Goal: Communication & Community: Answer question/provide support

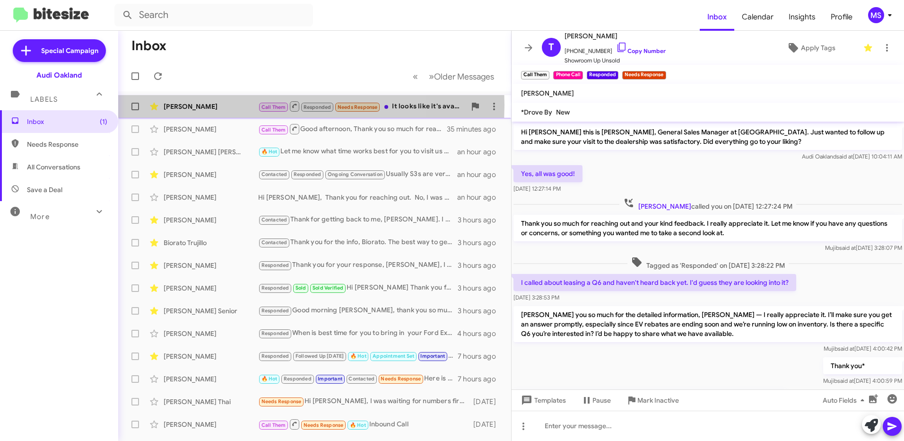
click at [225, 105] on div "[PERSON_NAME]" at bounding box center [211, 106] width 95 height 9
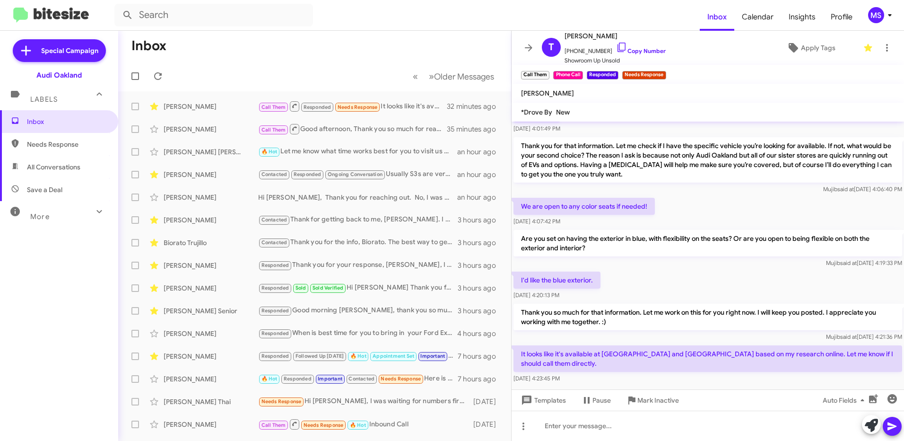
scroll to position [350, 0]
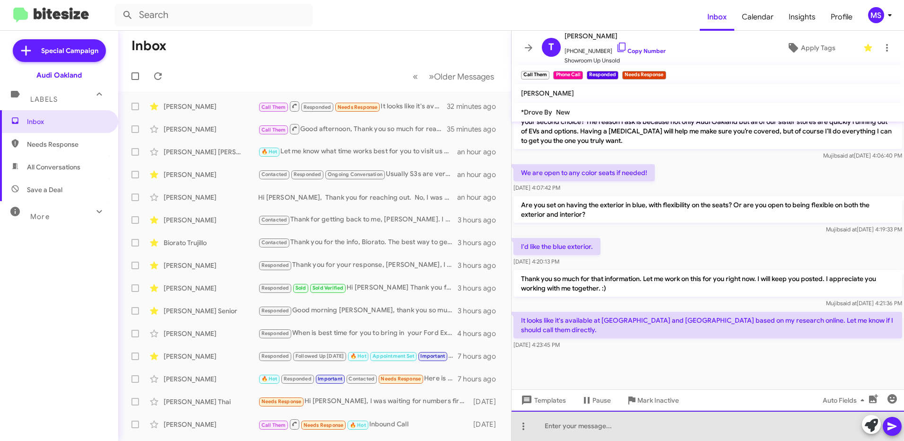
click at [621, 423] on div at bounding box center [708, 426] width 393 height 30
click at [675, 429] on div "The one in [GEOGRAPHIC_DATA] is sold." at bounding box center [708, 426] width 393 height 30
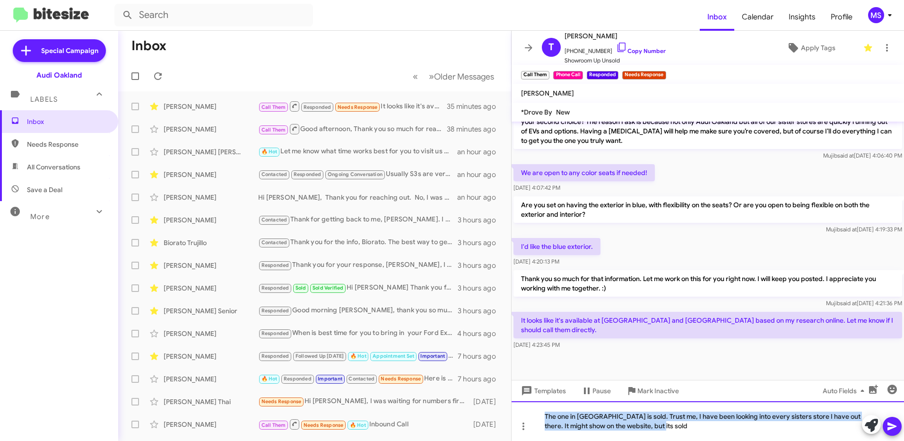
drag, startPoint x: 690, startPoint y: 428, endPoint x: 540, endPoint y: 414, distance: 151.0
click at [540, 414] on div "The one in [GEOGRAPHIC_DATA] is sold. Trust me, I have been looking into every …" at bounding box center [708, 421] width 393 height 40
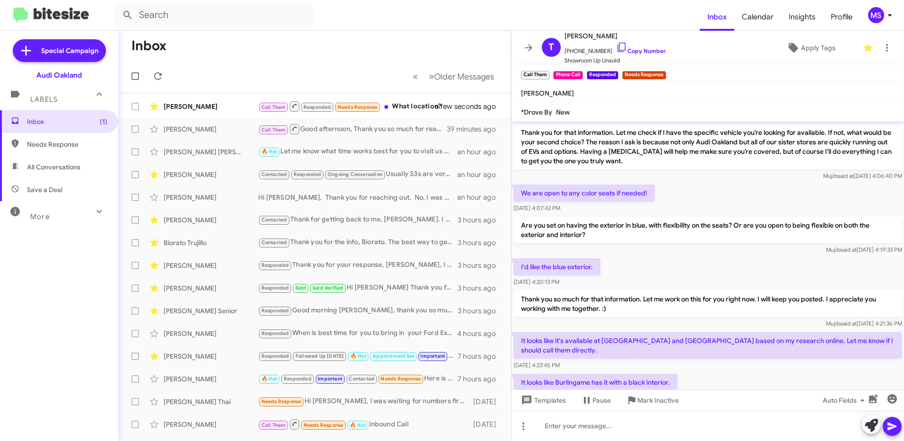
scroll to position [454, 0]
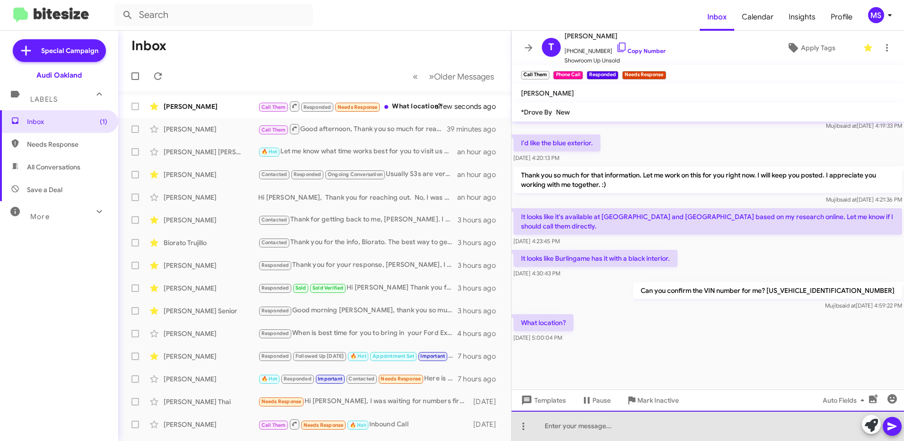
click at [647, 427] on div at bounding box center [708, 426] width 393 height 30
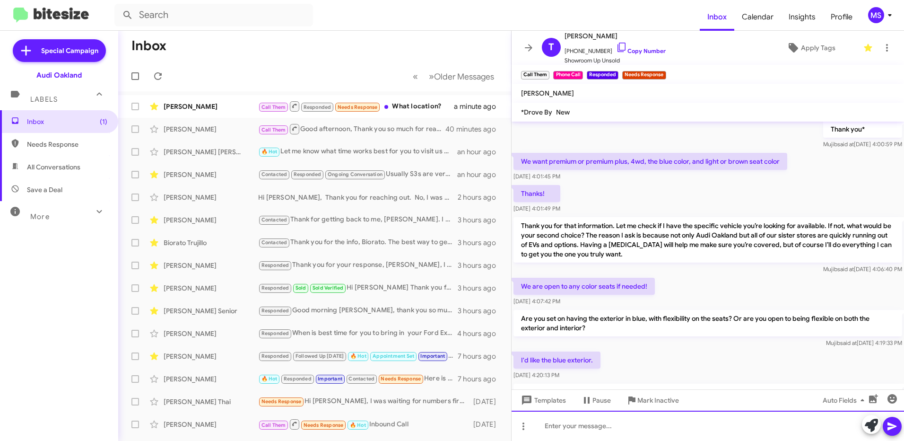
scroll to position [498, 0]
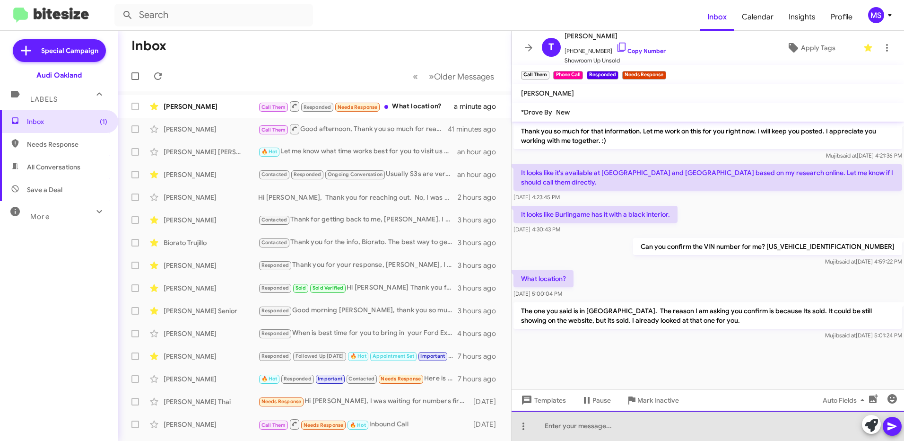
click at [690, 426] on div at bounding box center [708, 426] width 393 height 30
click at [752, 425] on div at bounding box center [708, 426] width 393 height 30
click at [713, 427] on div "Can you share the vin number for me on the one in [GEOGRAPHIC_DATA]" at bounding box center [708, 426] width 393 height 30
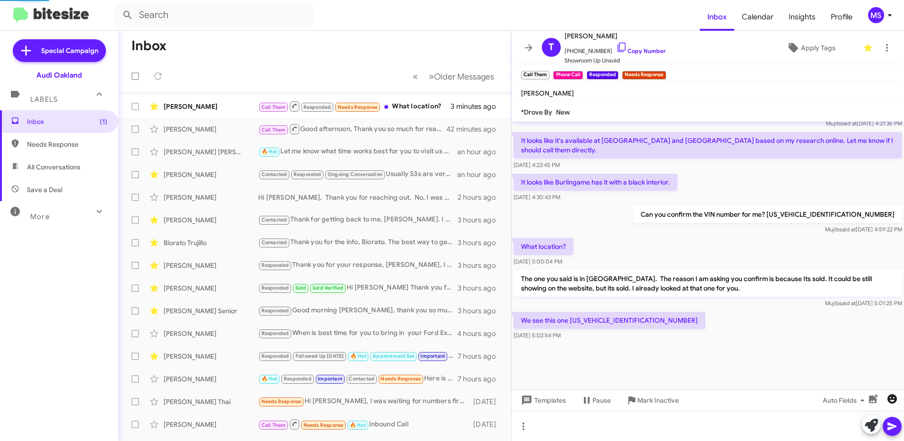
scroll to position [488, 0]
drag, startPoint x: 637, startPoint y: 320, endPoint x: 572, endPoint y: 324, distance: 64.4
click at [572, 324] on p "We see this one [US_VEHICLE_IDENTIFICATION_NUMBER]" at bounding box center [610, 320] width 192 height 17
copy p "[US_VEHICLE_IDENTIFICATION_NUMBER]"
click at [665, 418] on div at bounding box center [708, 426] width 393 height 30
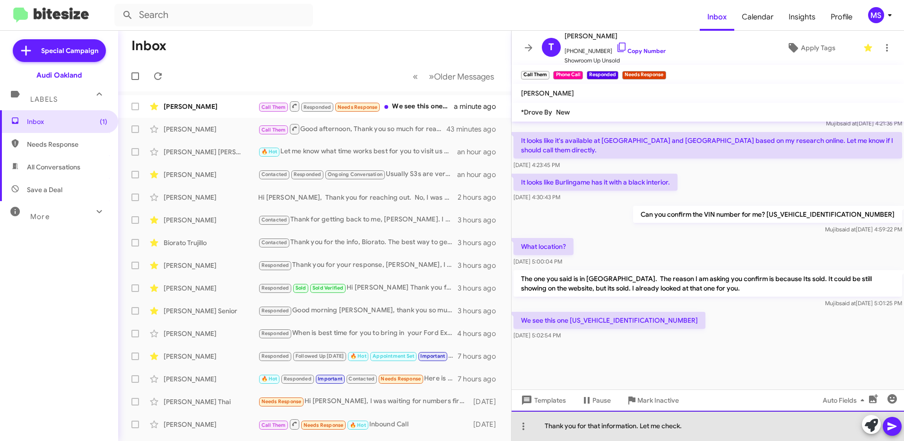
click at [723, 427] on div "Thank you for that information. Let me check." at bounding box center [708, 426] width 393 height 30
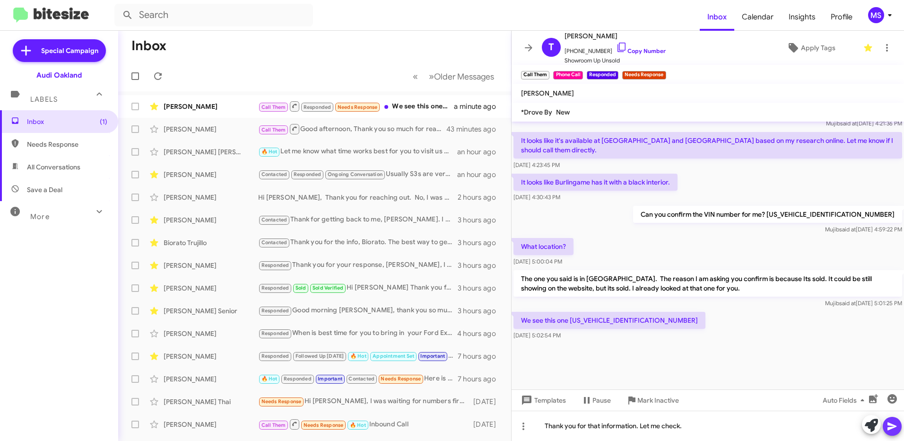
click at [889, 427] on icon at bounding box center [892, 426] width 9 height 8
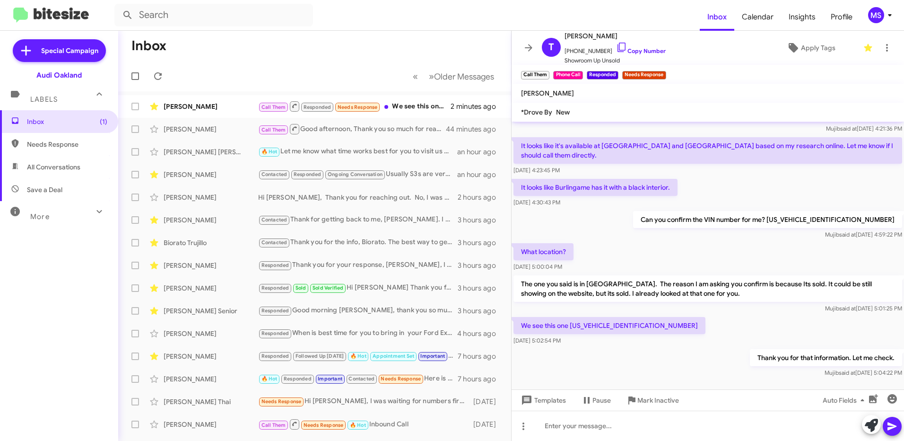
scroll to position [601, 0]
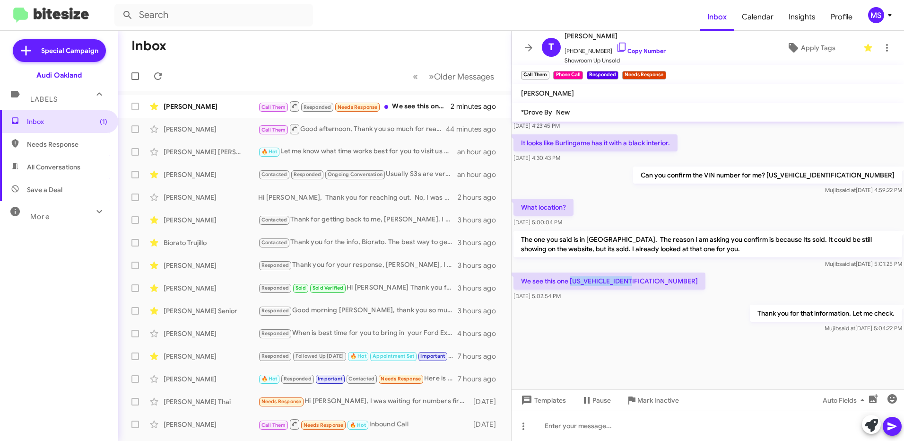
drag, startPoint x: 637, startPoint y: 281, endPoint x: 573, endPoint y: 280, distance: 64.3
click at [573, 280] on p "We see this one [US_VEHICLE_IDENTIFICATION_NUMBER]" at bounding box center [610, 280] width 192 height 17
copy p "[US_VEHICLE_IDENTIFICATION_NUMBER]"
click at [620, 423] on div at bounding box center [708, 426] width 393 height 30
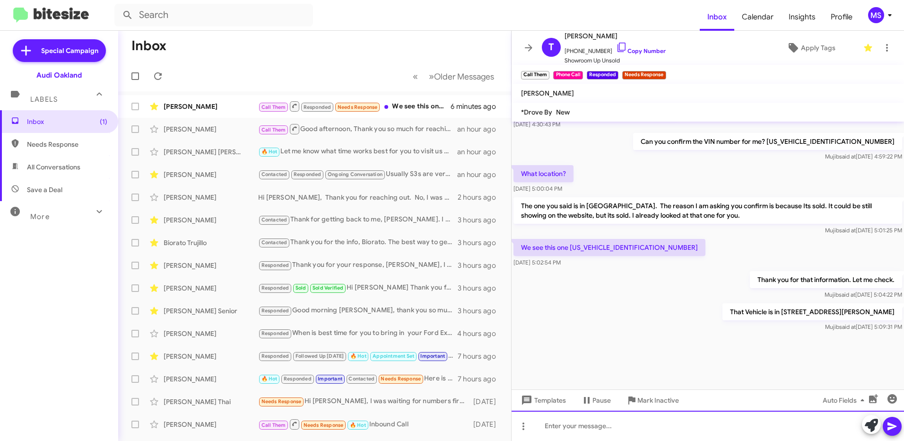
scroll to position [636, 0]
click at [872, 398] on icon "button" at bounding box center [873, 398] width 9 height 9
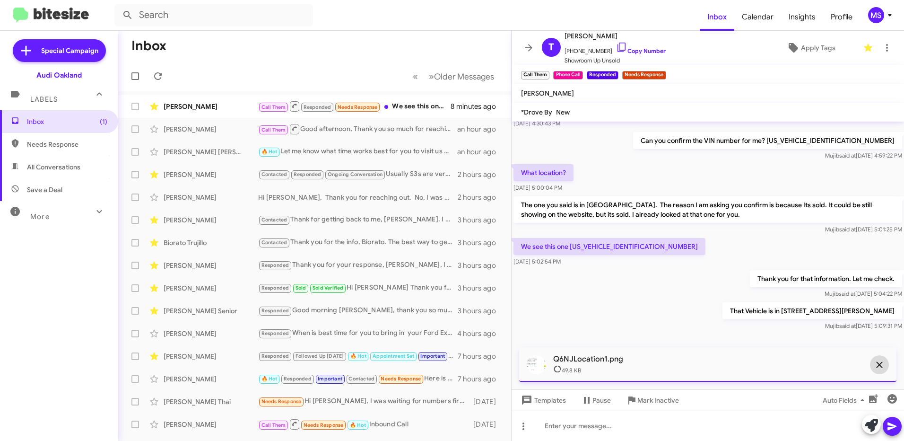
click at [879, 363] on icon "button" at bounding box center [879, 364] width 11 height 11
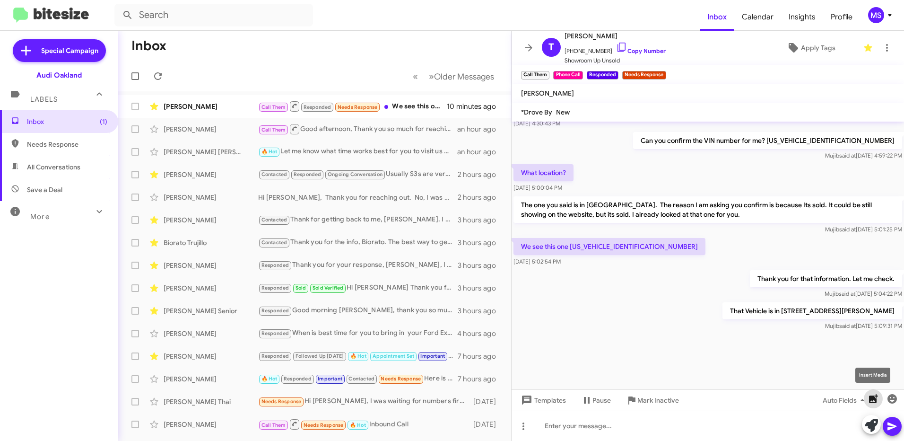
click at [875, 400] on icon "button" at bounding box center [873, 398] width 9 height 9
click at [894, 426] on icon at bounding box center [892, 426] width 9 height 8
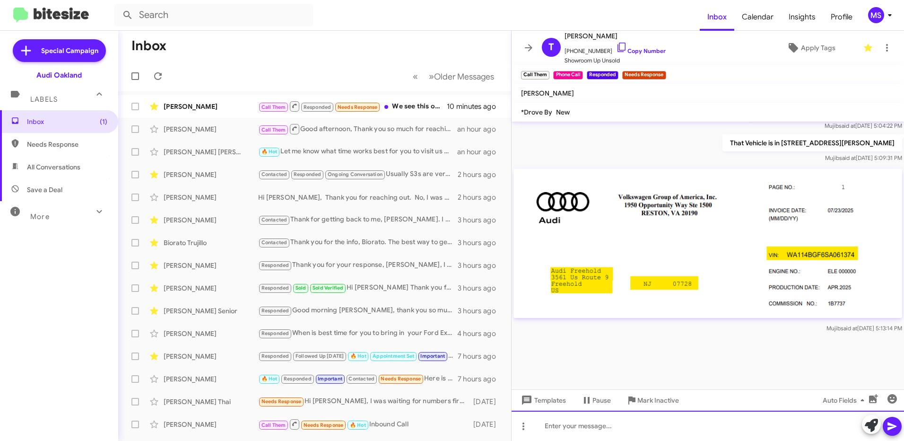
scroll to position [808, 0]
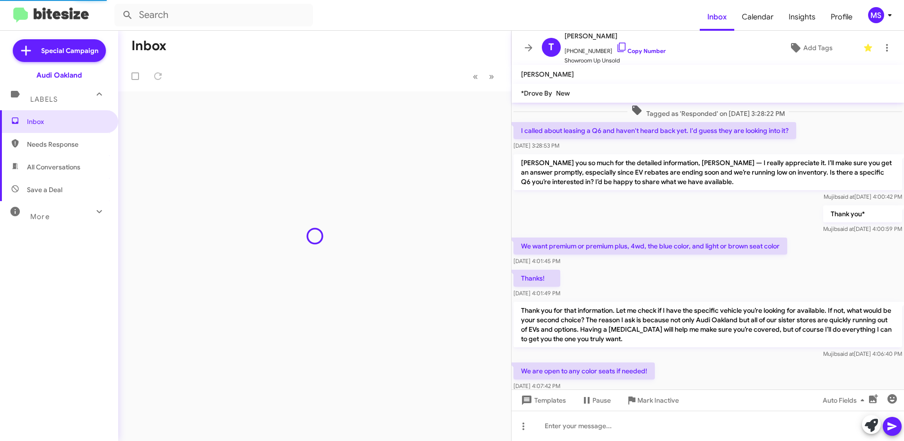
scroll to position [613, 0]
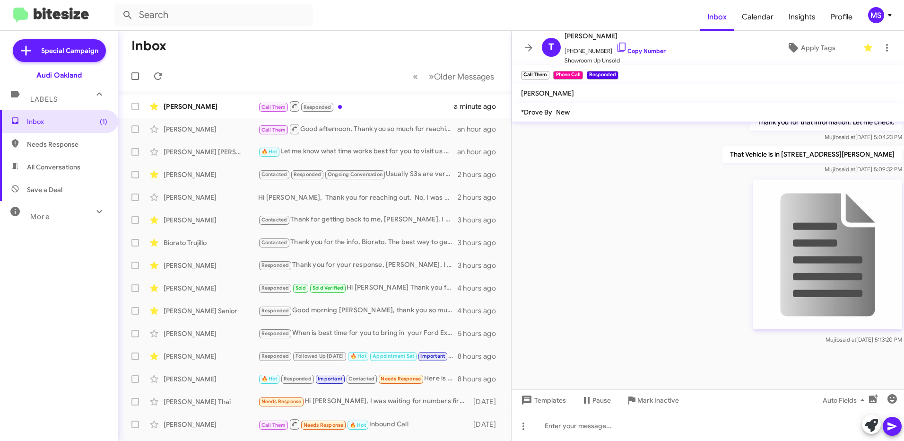
scroll to position [631, 0]
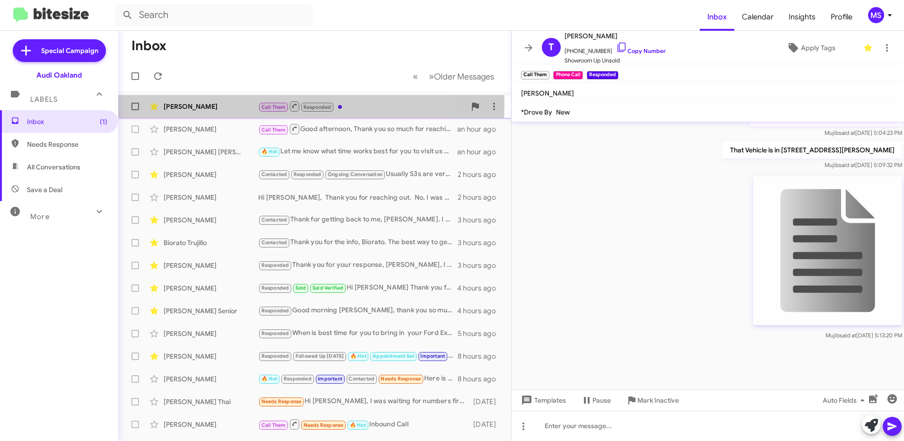
click at [238, 104] on div "[PERSON_NAME]" at bounding box center [211, 106] width 95 height 9
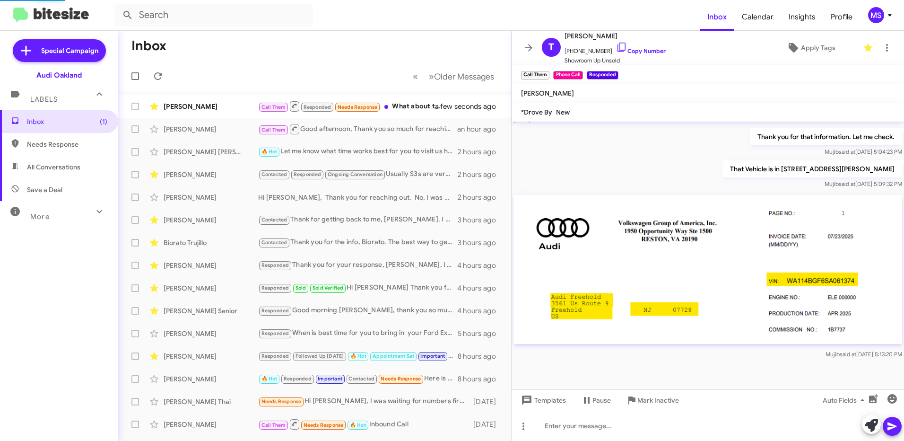
scroll to position [646, 0]
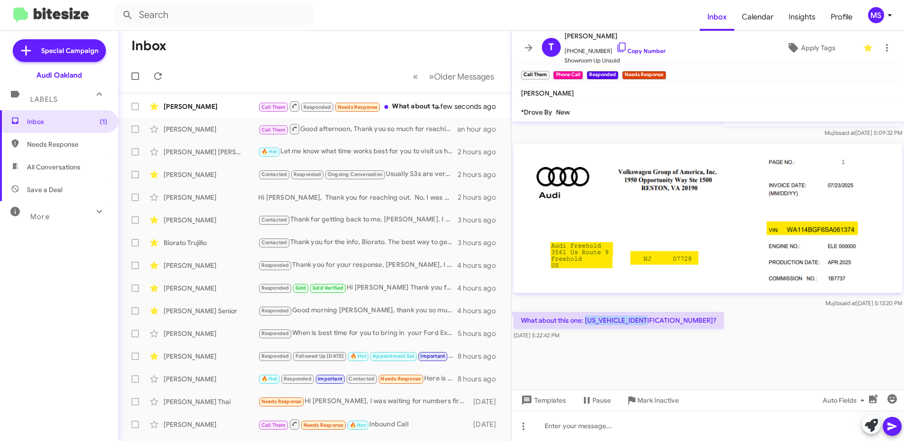
drag, startPoint x: 653, startPoint y: 320, endPoint x: 586, endPoint y: 320, distance: 67.2
click at [586, 320] on p "What about this one: WA124BGF2SA024570?" at bounding box center [619, 320] width 210 height 17
copy p "WA124BGF2SA024570"
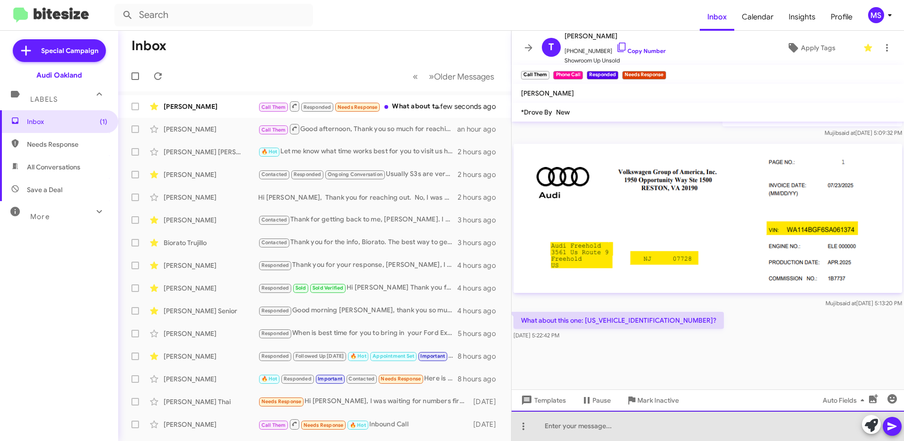
click at [632, 421] on div at bounding box center [708, 426] width 393 height 30
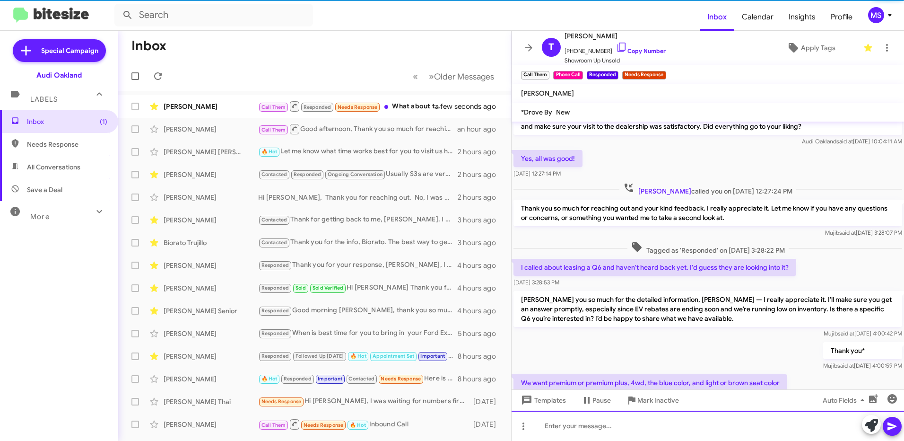
scroll to position [58, 0]
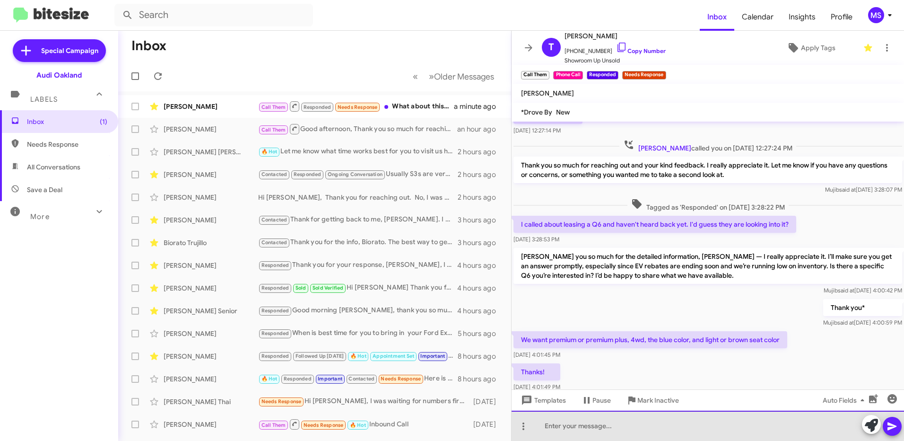
click at [640, 423] on div at bounding box center [708, 426] width 393 height 30
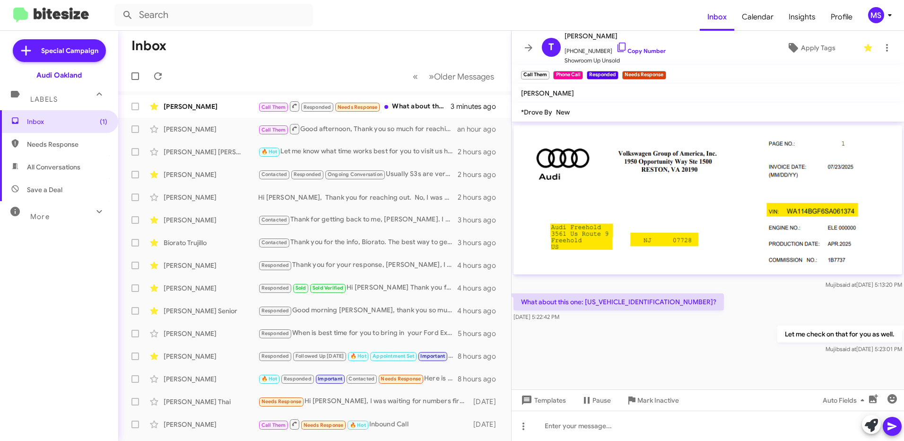
scroll to position [843, 0]
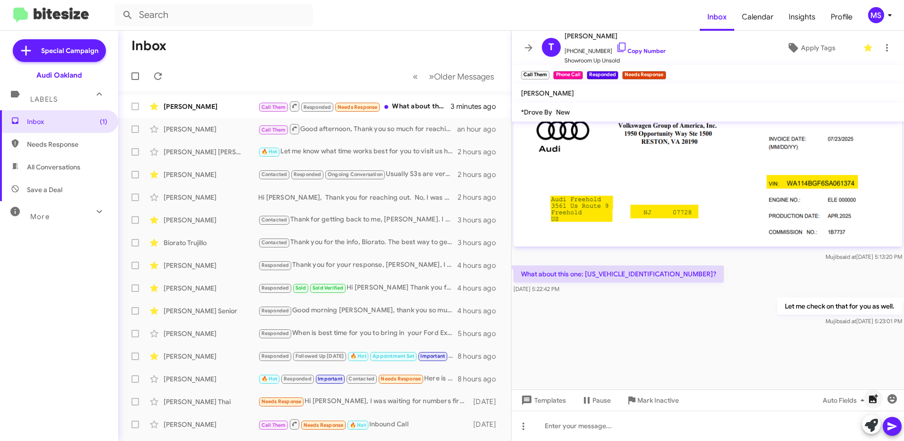
click at [871, 400] on icon "button" at bounding box center [873, 398] width 9 height 9
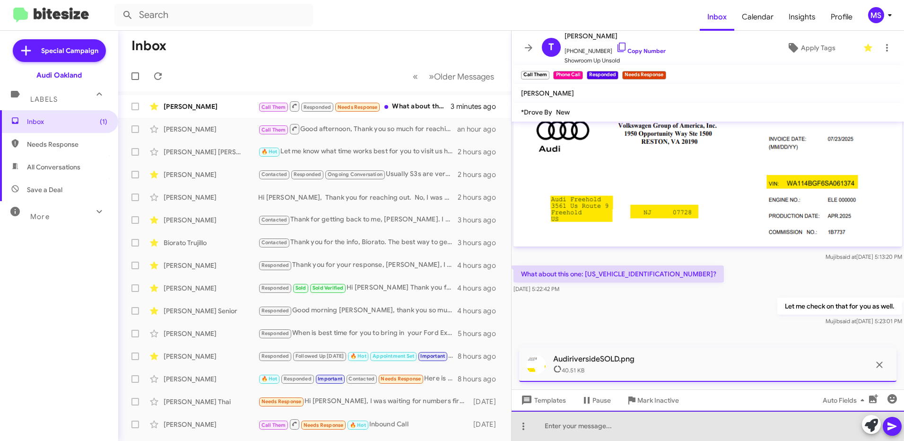
click at [696, 425] on div at bounding box center [708, 426] width 393 height 30
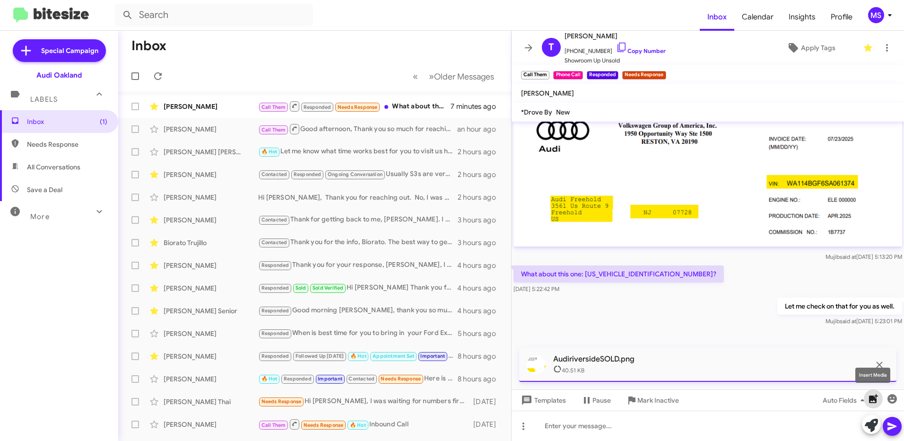
click at [873, 399] on icon "button" at bounding box center [873, 398] width 9 height 9
click at [531, 367] on div at bounding box center [536, 364] width 19 height 19
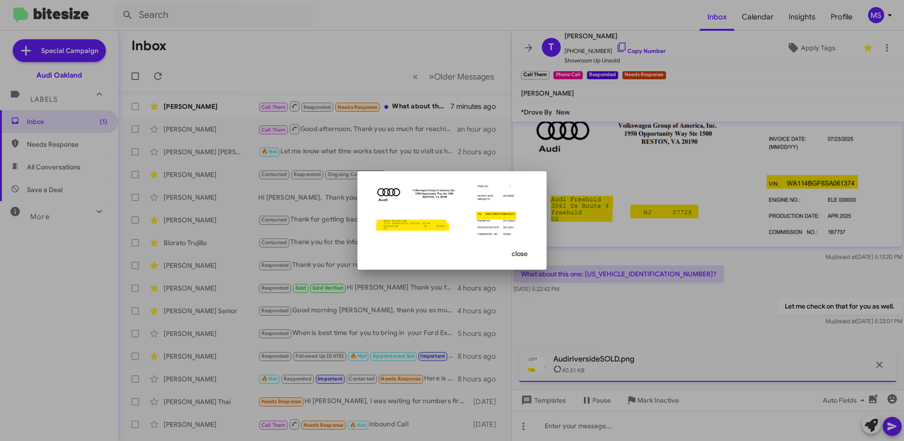
click at [525, 254] on span "close" at bounding box center [520, 253] width 16 height 17
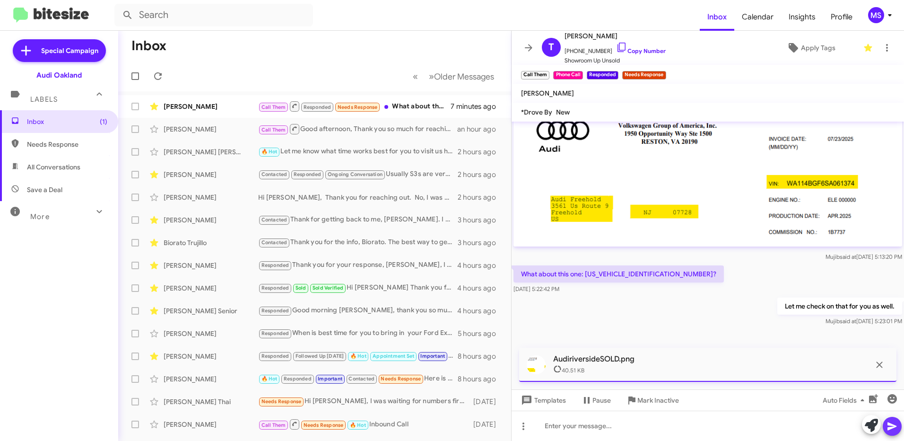
click at [892, 424] on icon at bounding box center [892, 426] width 9 height 8
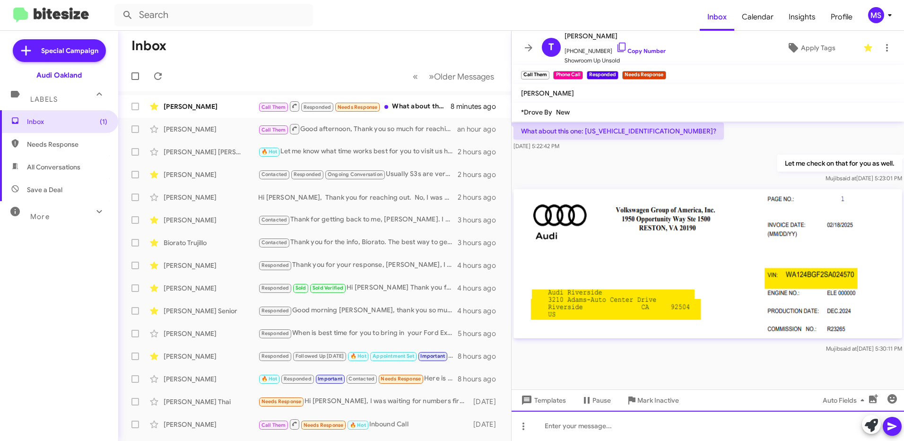
scroll to position [1016, 0]
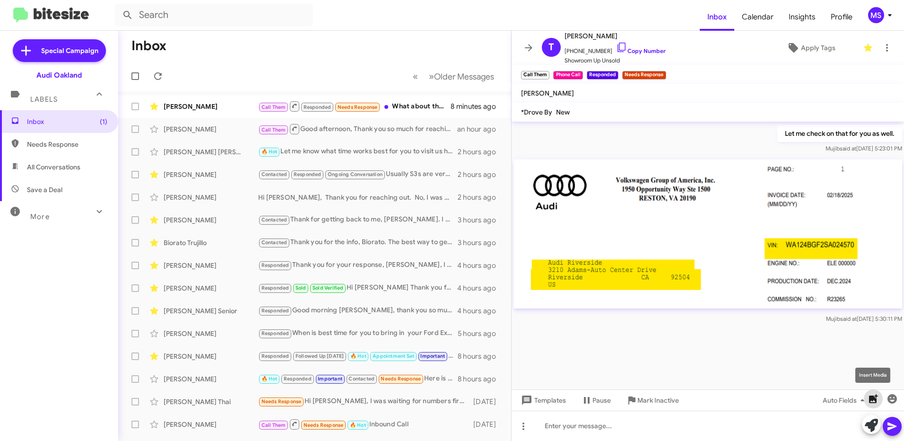
click at [872, 402] on icon "button" at bounding box center [873, 398] width 11 height 11
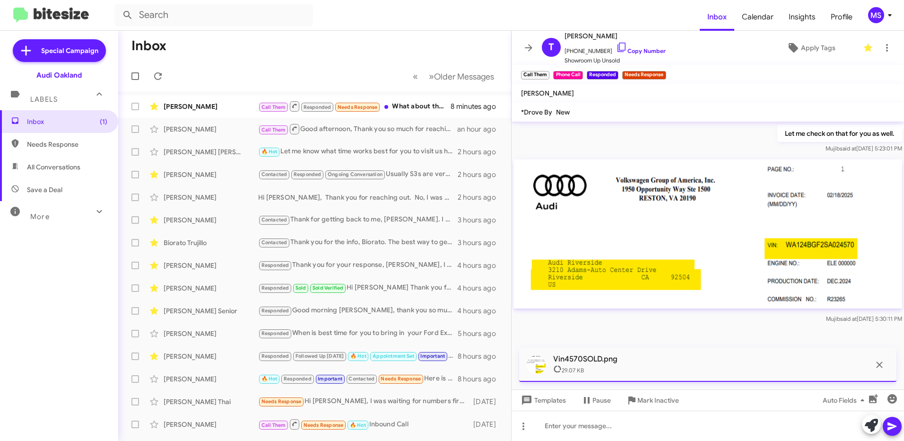
click at [890, 424] on icon at bounding box center [892, 426] width 9 height 8
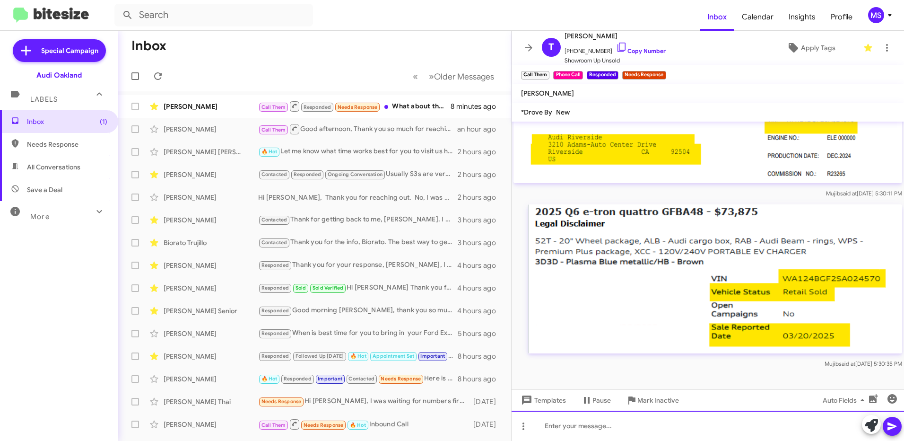
scroll to position [1188, 0]
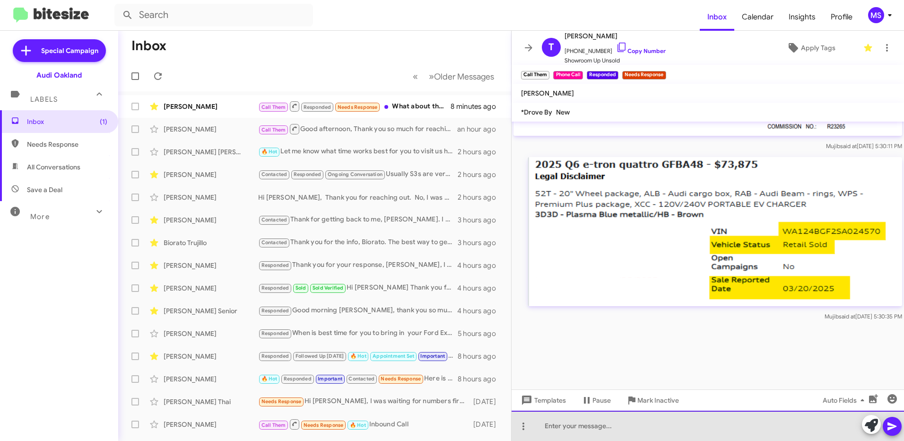
click at [725, 422] on div at bounding box center [708, 426] width 393 height 30
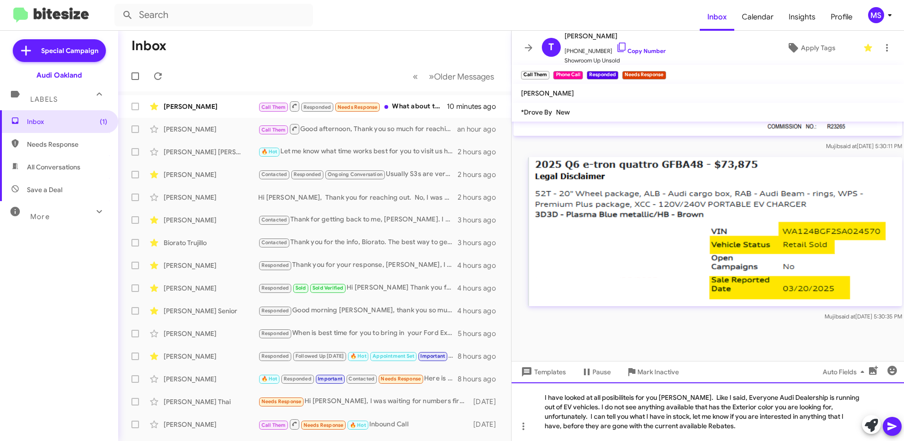
click at [619, 401] on div "I have looked at all posibiliteis for you Teika. Like I said, Everyone Audi Dea…" at bounding box center [708, 411] width 393 height 59
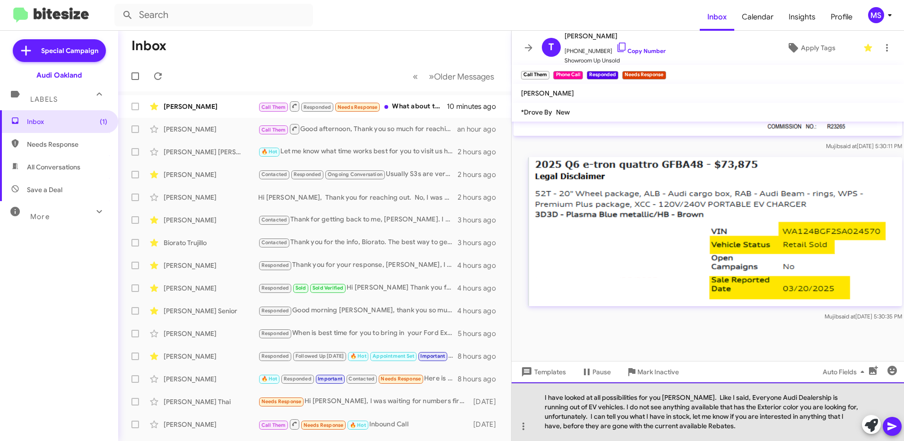
click at [700, 424] on div "I have looked at all possibilities for you Teika. Like I said, Everyone Audi De…" at bounding box center [708, 411] width 393 height 59
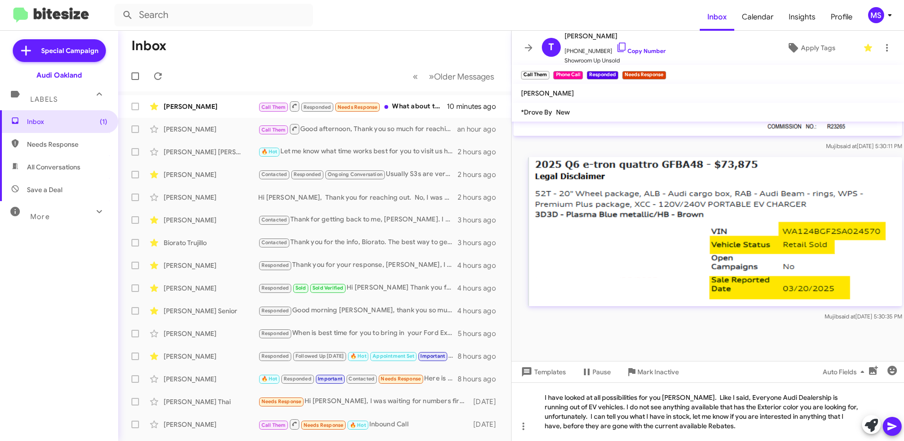
click at [896, 423] on icon at bounding box center [892, 426] width 11 height 11
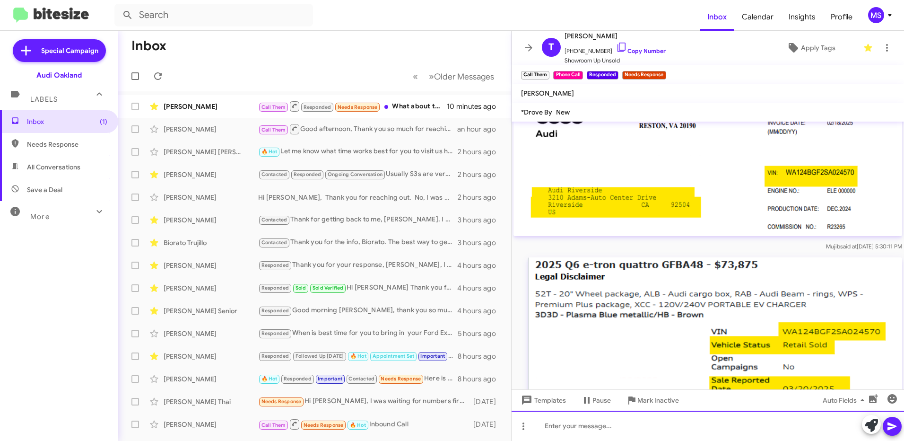
scroll to position [1242, 0]
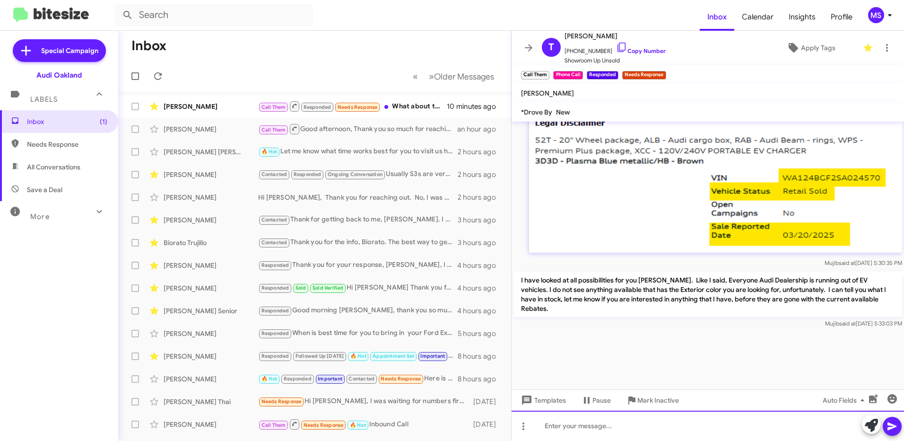
click at [579, 424] on div at bounding box center [708, 426] width 393 height 30
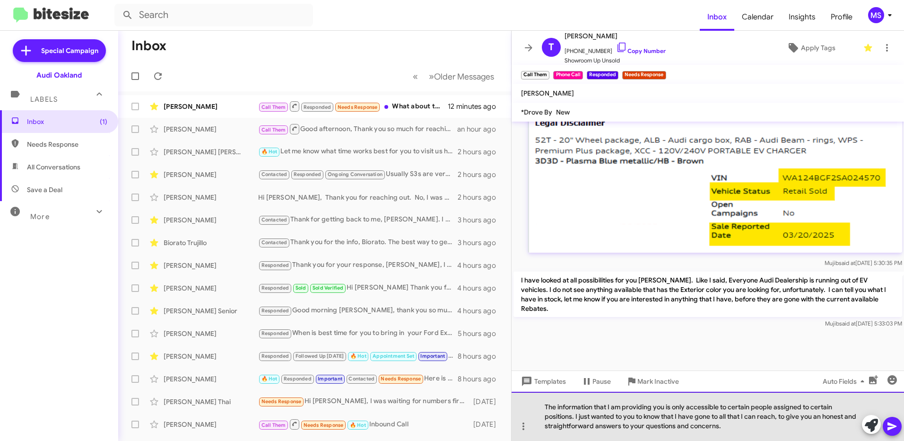
drag, startPoint x: 723, startPoint y: 427, endPoint x: 540, endPoint y: 403, distance: 184.0
click at [540, 403] on div "The information that I am providing you is only accessible to certain people as…" at bounding box center [708, 416] width 393 height 49
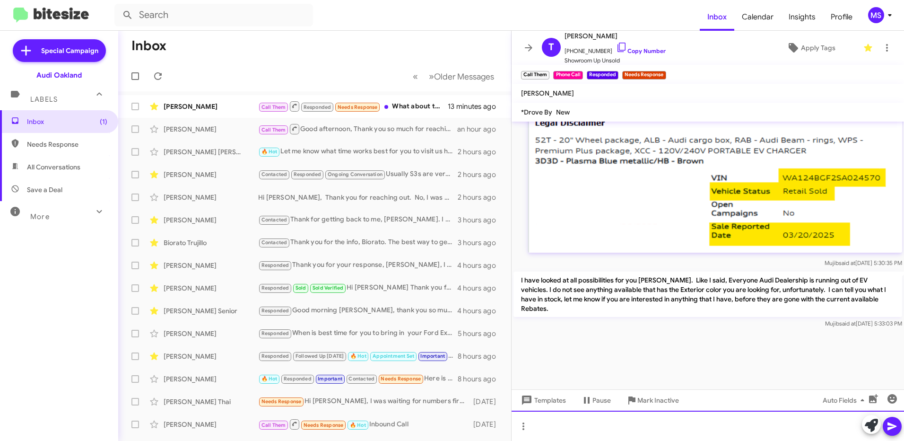
click at [622, 423] on div at bounding box center [708, 426] width 393 height 30
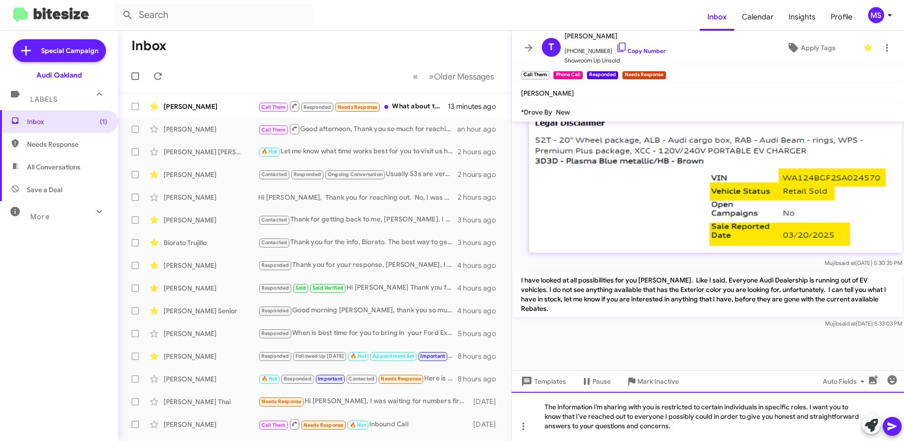
click at [685, 428] on div "The information I’m sharing with you is restricted to certain individuals in sp…" at bounding box center [708, 416] width 393 height 49
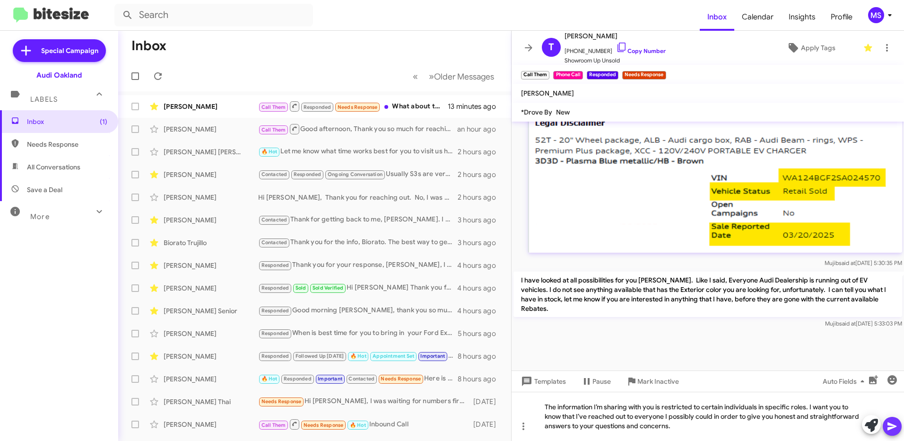
click at [895, 429] on icon at bounding box center [892, 426] width 11 height 11
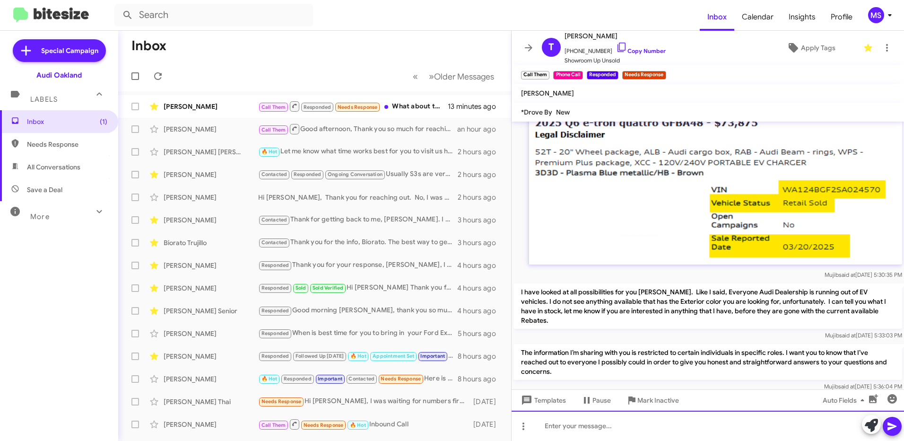
scroll to position [1295, 0]
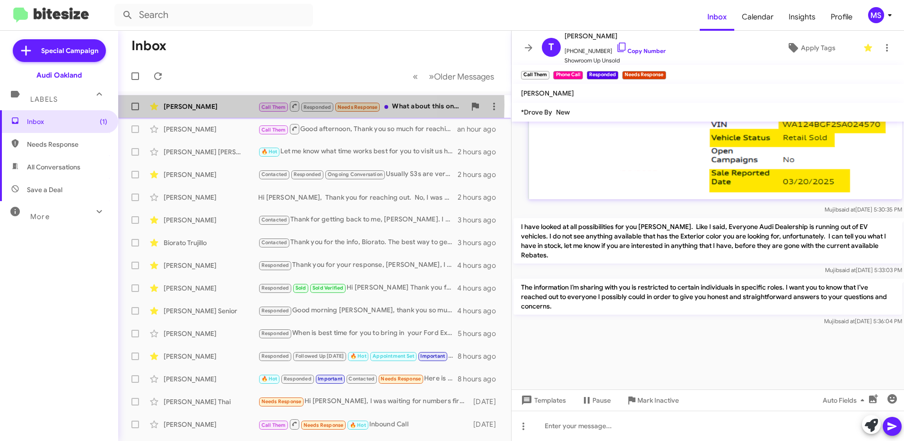
click at [230, 105] on div "[PERSON_NAME]" at bounding box center [211, 106] width 95 height 9
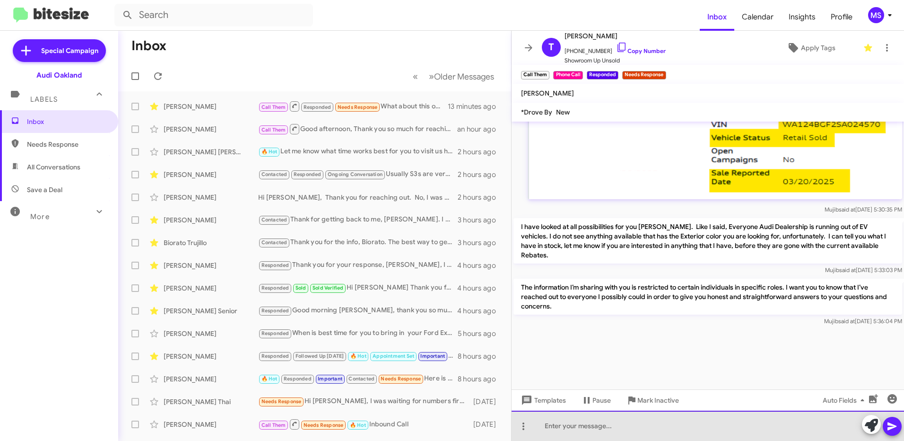
click at [600, 424] on div at bounding box center [708, 426] width 393 height 30
click at [738, 428] on div at bounding box center [708, 426] width 393 height 30
click at [578, 426] on div at bounding box center [708, 426] width 393 height 30
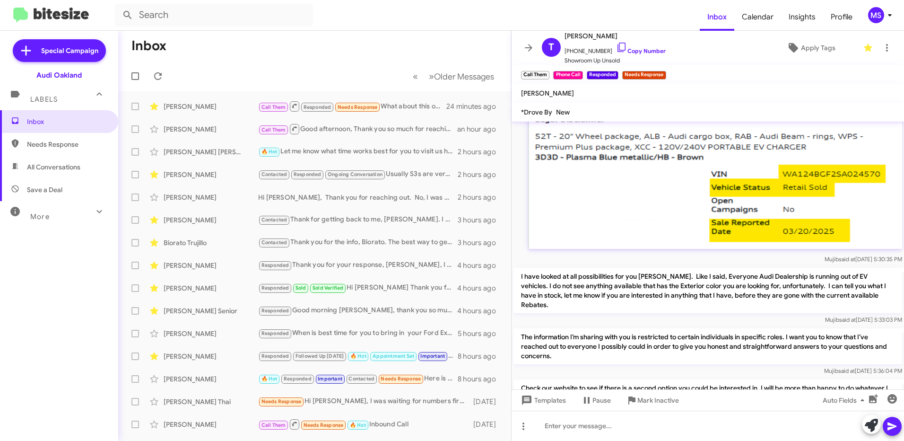
scroll to position [1339, 0]
